Goal: Transaction & Acquisition: Subscribe to service/newsletter

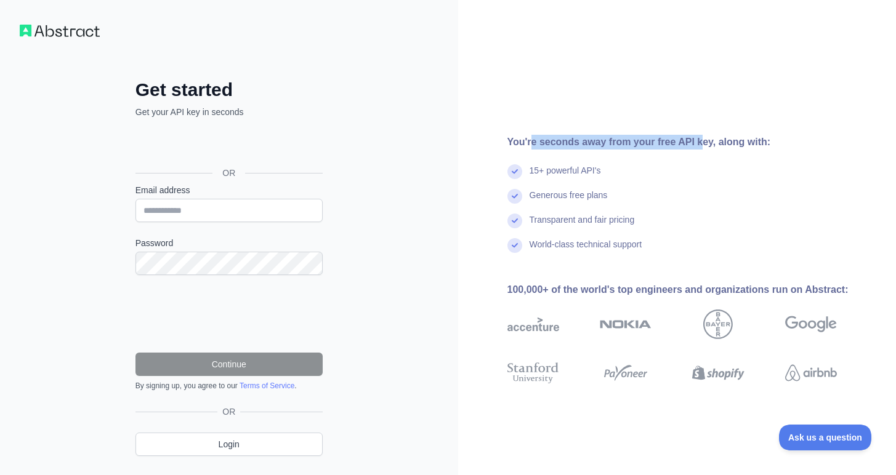
drag, startPoint x: 534, startPoint y: 142, endPoint x: 698, endPoint y: 143, distance: 164.3
click at [698, 143] on div "You're seconds away from your free API key, along with:" at bounding box center [691, 142] width 369 height 15
click at [703, 145] on div "You're seconds away from your free API key, along with:" at bounding box center [691, 142] width 369 height 15
drag, startPoint x: 592, startPoint y: 138, endPoint x: 763, endPoint y: 146, distance: 170.7
click at [763, 146] on div "You're seconds away from your free API key, along with:" at bounding box center [691, 142] width 369 height 15
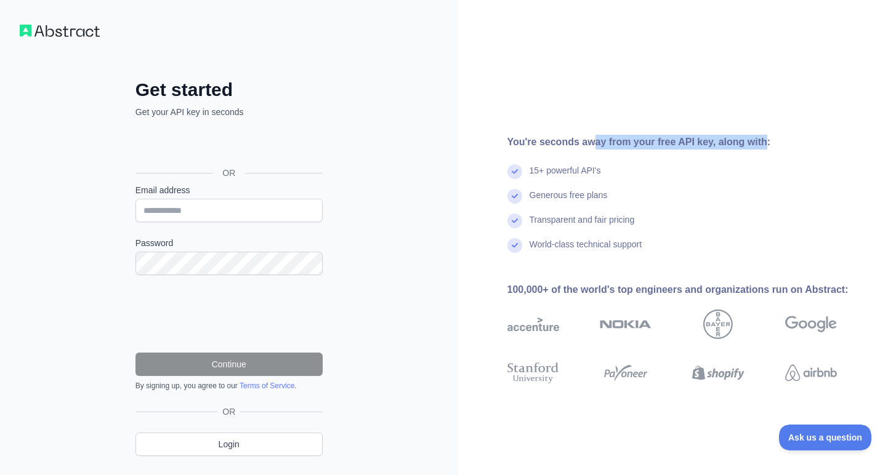
click at [764, 146] on div "You're seconds away from your free API key, along with:" at bounding box center [691, 142] width 369 height 15
drag, startPoint x: 535, startPoint y: 169, endPoint x: 647, endPoint y: 169, distance: 112.6
click at [643, 169] on div "15+ powerful API's" at bounding box center [691, 176] width 369 height 25
click at [647, 169] on div "15+ powerful API's" at bounding box center [691, 176] width 369 height 25
click at [230, 151] on div "Sign in with Google. Opens in new tab" at bounding box center [227, 145] width 185 height 27
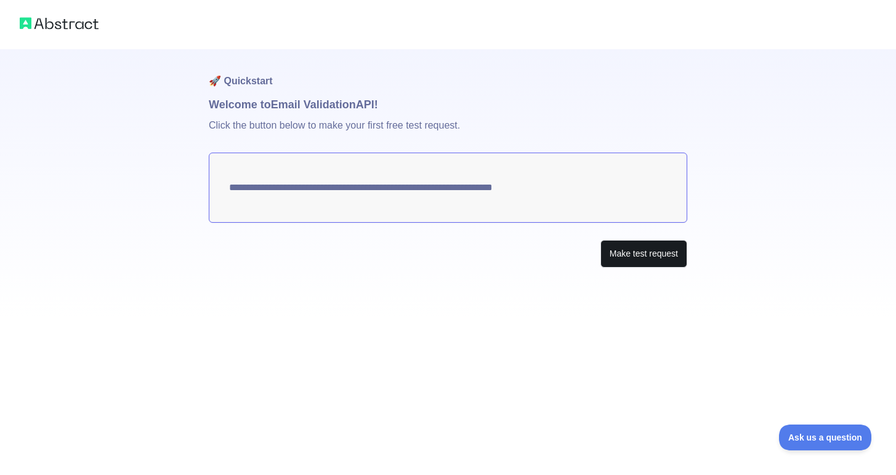
click at [649, 253] on button "Make test request" at bounding box center [643, 254] width 87 height 28
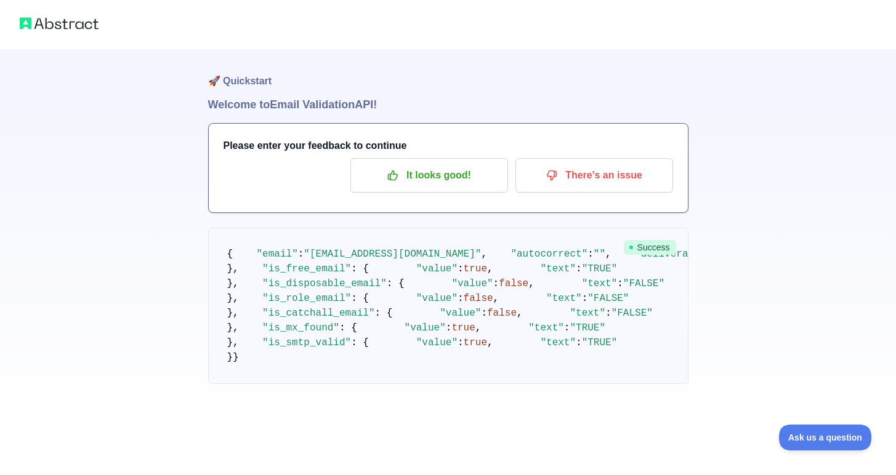
scroll to position [204, 0]
drag, startPoint x: 340, startPoint y: 159, endPoint x: 378, endPoint y: 161, distance: 37.6
click at [378, 228] on pre "{ "email" : "[EMAIL_ADDRESS][DOMAIN_NAME]" , "autocorrect" : "" , "deliverabili…" at bounding box center [448, 306] width 480 height 156
click at [510, 249] on span ""autocorrect"" at bounding box center [548, 254] width 77 height 11
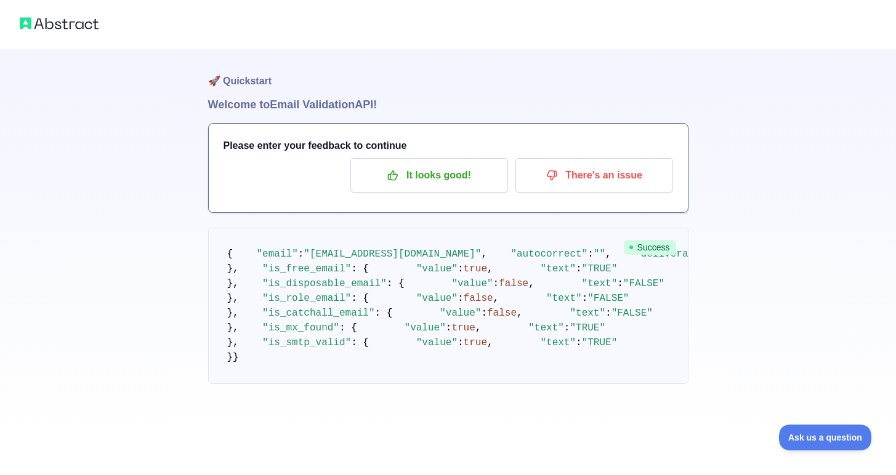
click at [593, 249] on span """" at bounding box center [599, 254] width 12 height 11
click at [735, 249] on span ""DELIVERABLE"" at bounding box center [773, 254] width 77 height 11
click at [593, 249] on span """" at bounding box center [599, 254] width 12 height 11
click at [447, 176] on p "It looks good!" at bounding box center [428, 175] width 139 height 21
